Goal: Navigation & Orientation: Find specific page/section

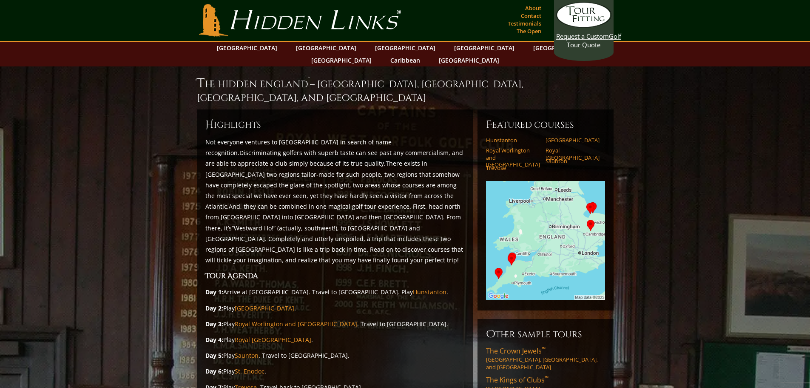
click at [564, 219] on img at bounding box center [545, 240] width 119 height 119
click at [499, 259] on img at bounding box center [545, 240] width 119 height 119
click at [580, 38] on span "Request a Custom" at bounding box center [582, 36] width 53 height 9
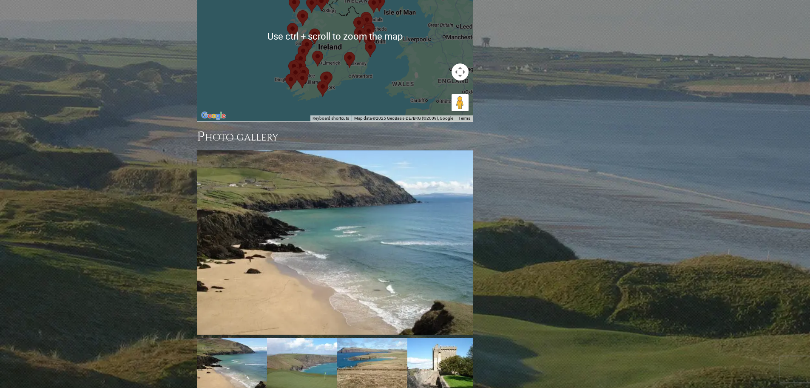
scroll to position [977, 0]
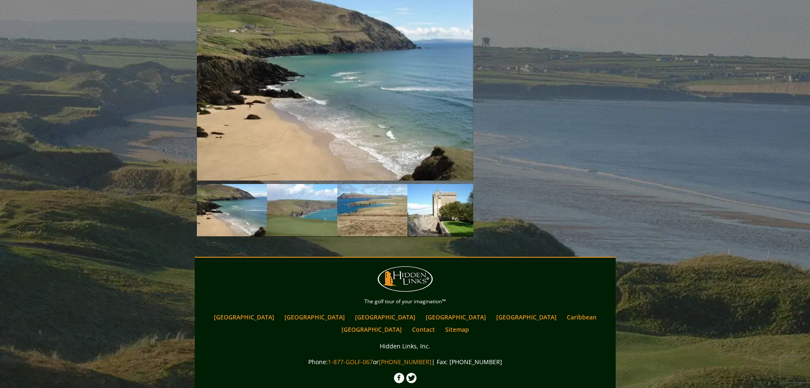
click at [279, 311] on link "[GEOGRAPHIC_DATA]" at bounding box center [244, 317] width 69 height 12
